Goal: Information Seeking & Learning: Check status

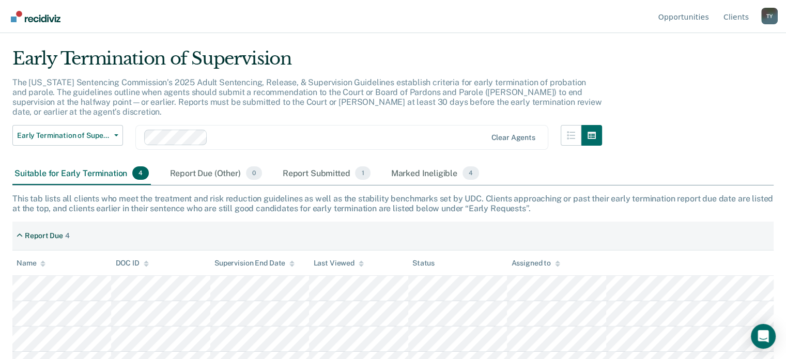
scroll to position [30, 0]
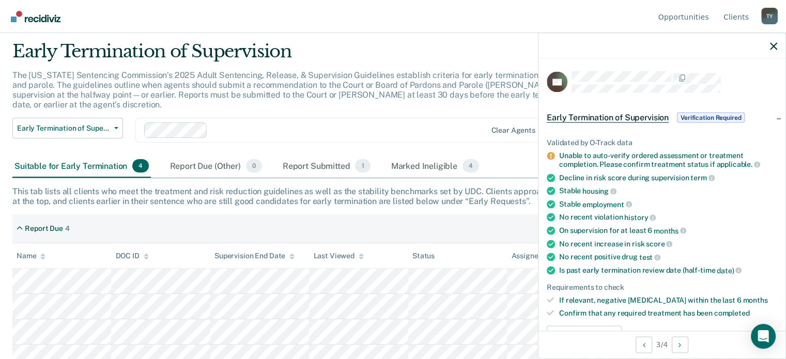
click at [419, 60] on div "Early Termination of Supervision" at bounding box center [306, 55] width 589 height 29
